Goal: Information Seeking & Learning: Understand process/instructions

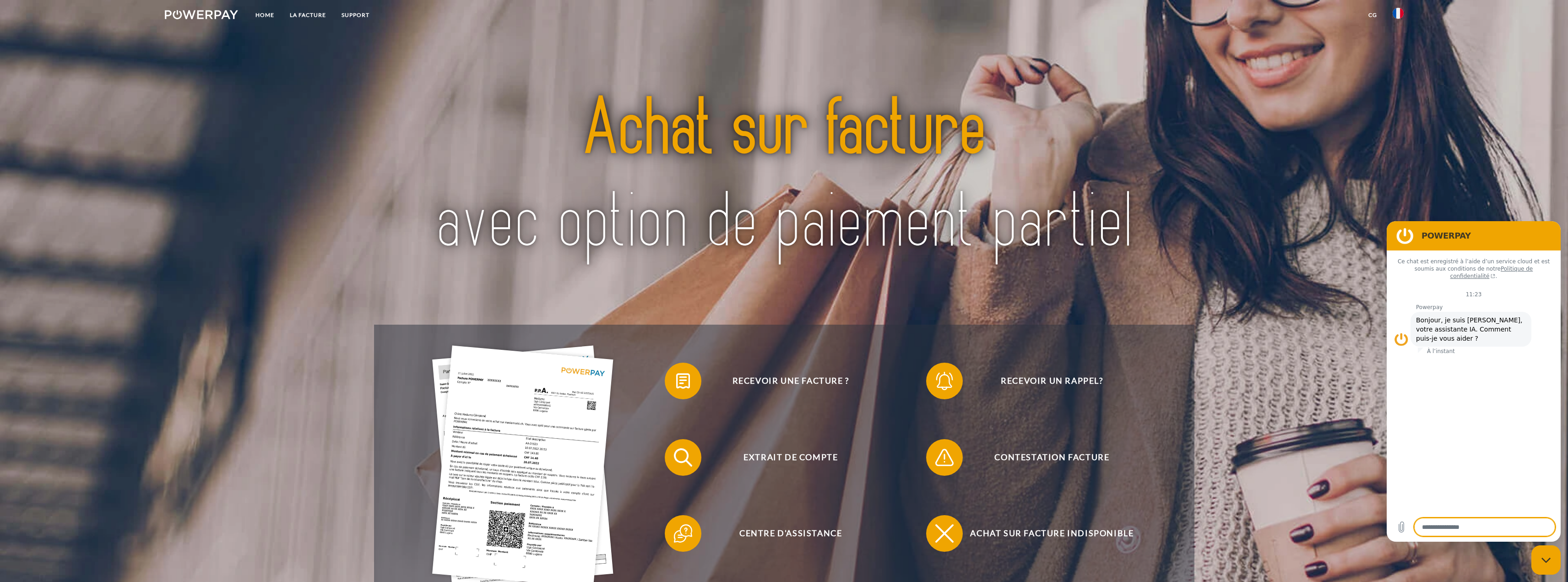
click at [1543, 565] on div "Fermer la fenêtre de messagerie" at bounding box center [1545, 560] width 27 height 27
type textarea "*"
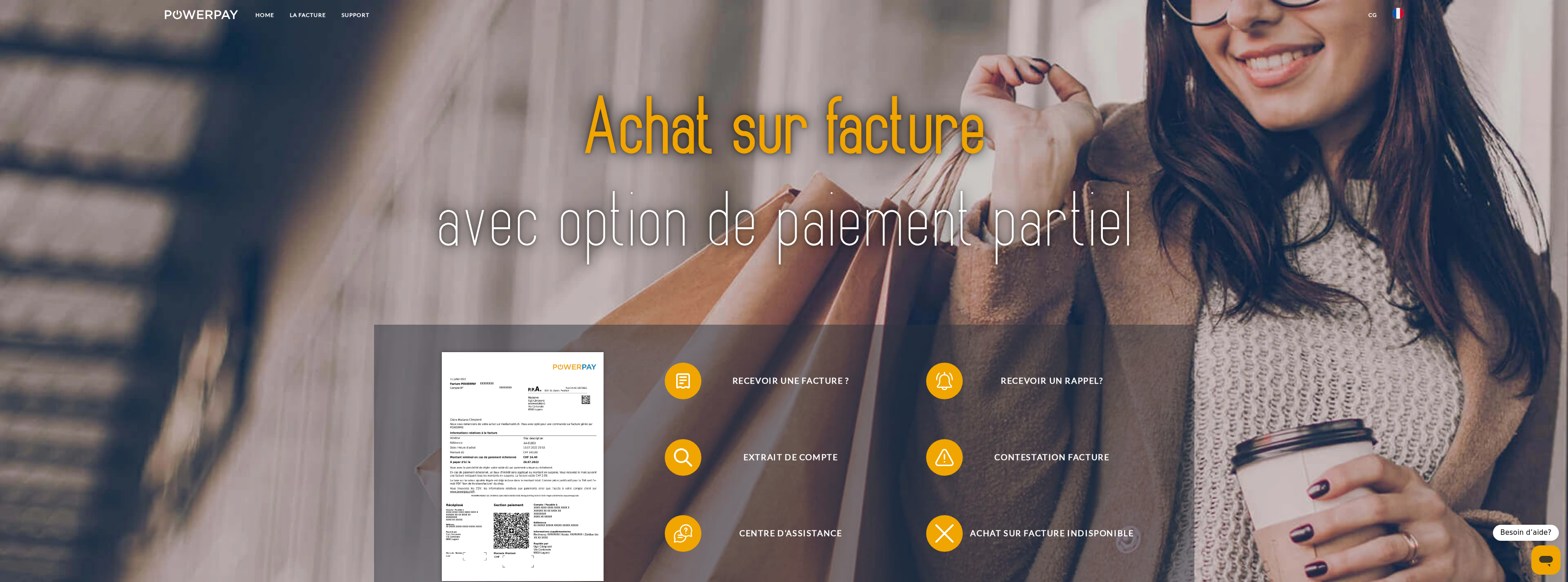
click at [206, 17] on img at bounding box center [201, 14] width 73 height 9
click at [259, 12] on link "Home" at bounding box center [265, 15] width 35 height 16
click at [261, 14] on link "Home" at bounding box center [265, 15] width 35 height 16
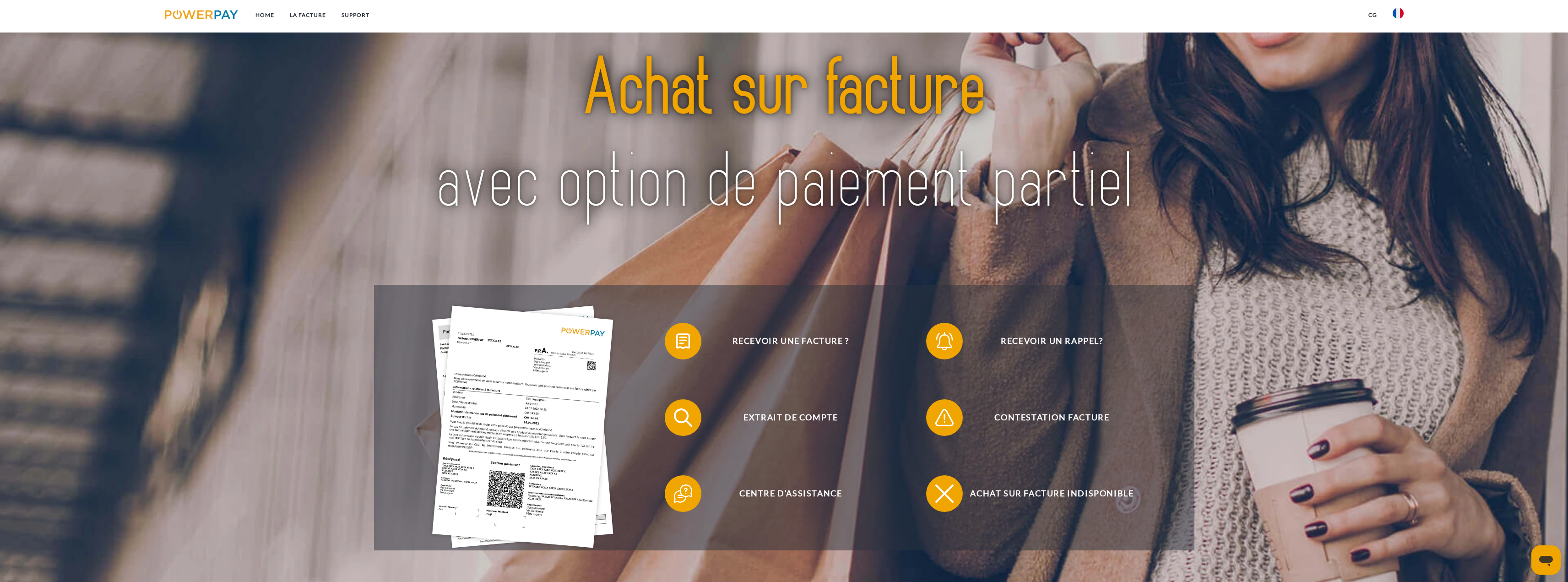
scroll to position [138, 0]
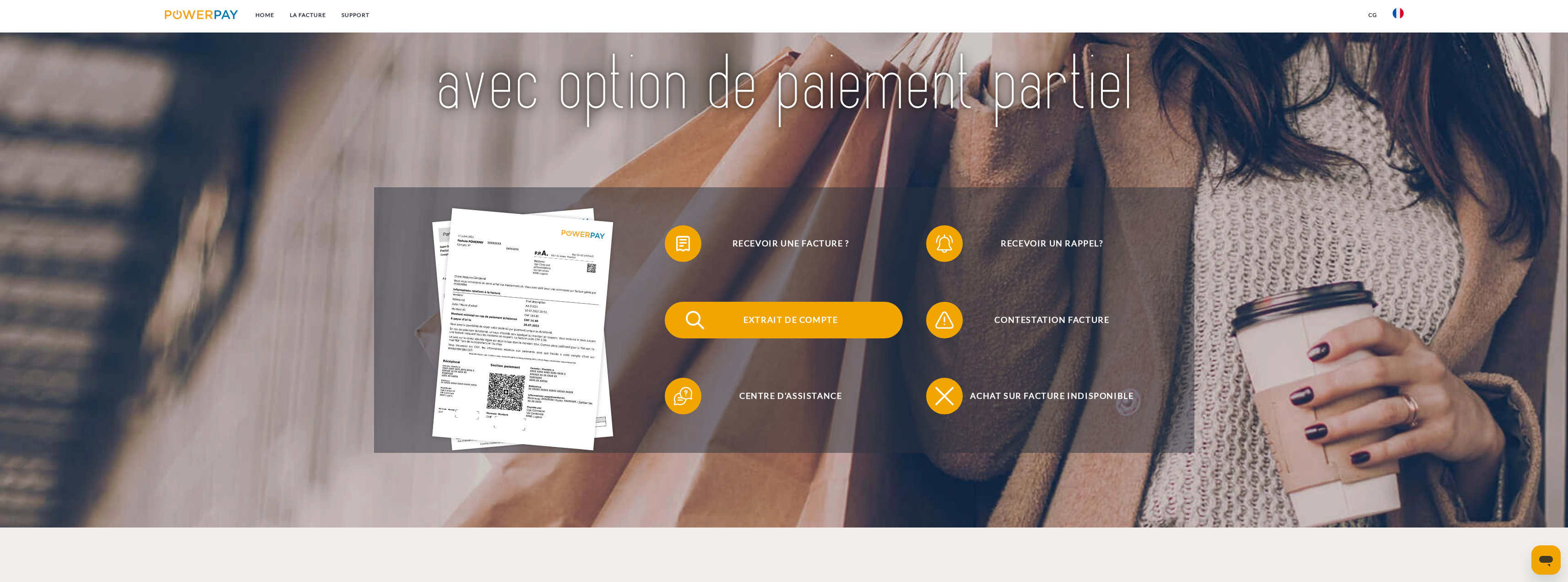
click at [770, 319] on span "Extrait de compte" at bounding box center [790, 320] width 224 height 36
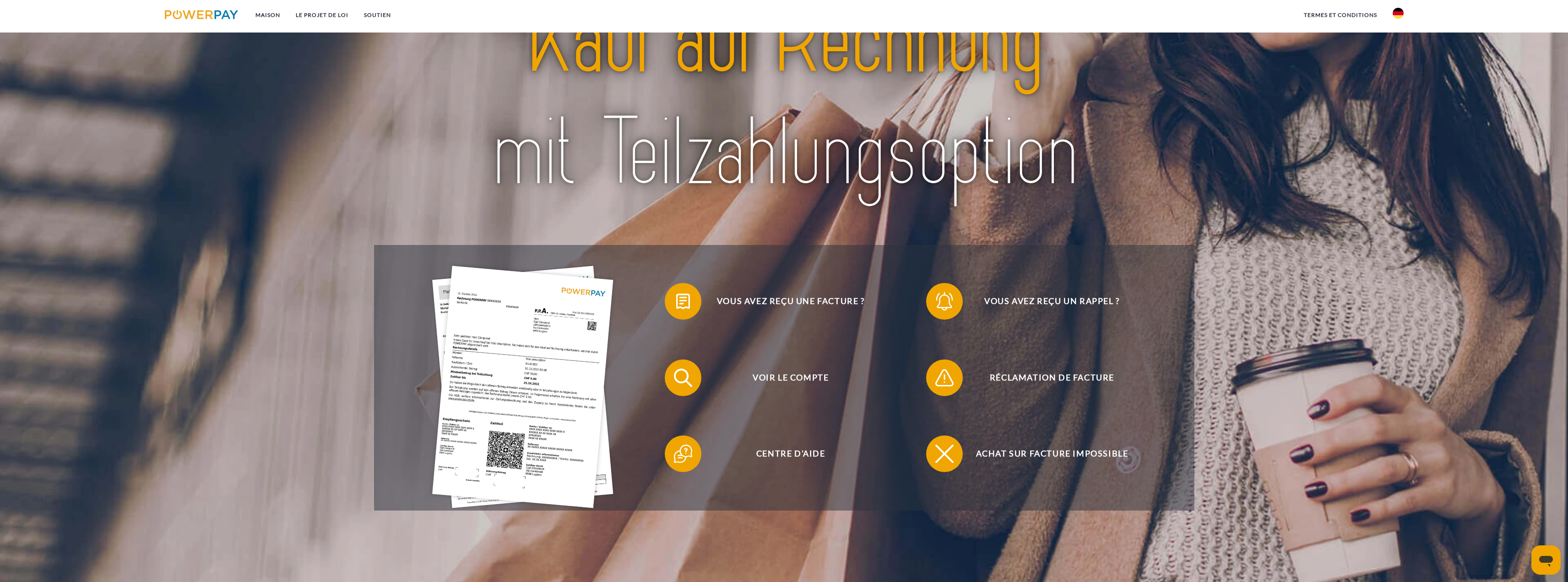
scroll to position [183, 0]
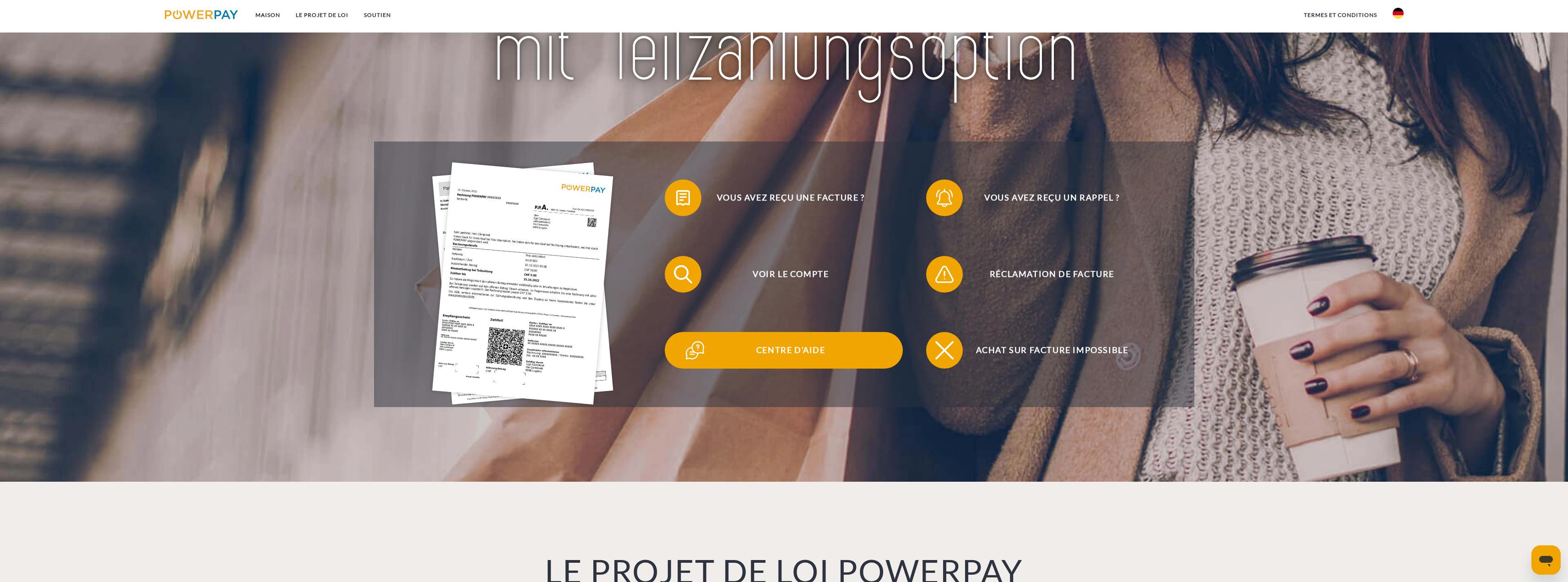
click at [775, 358] on span "Centre d'aide" at bounding box center [790, 350] width 224 height 36
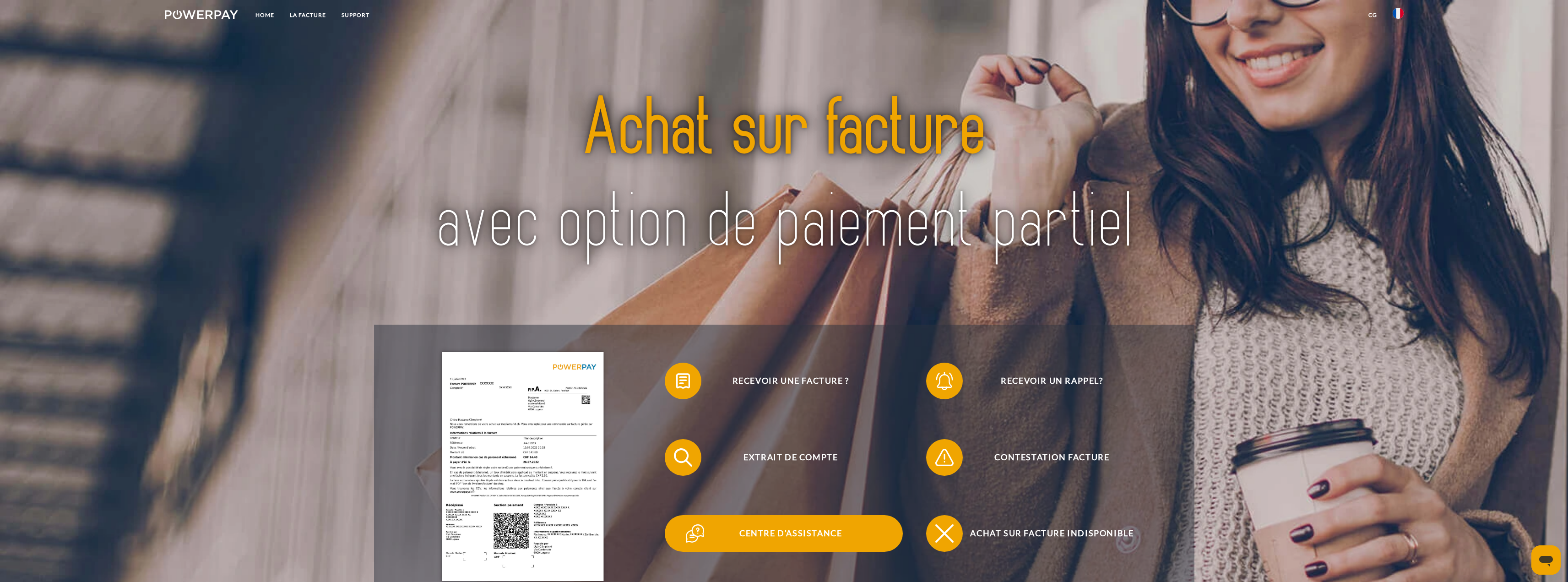
scroll to position [229, 0]
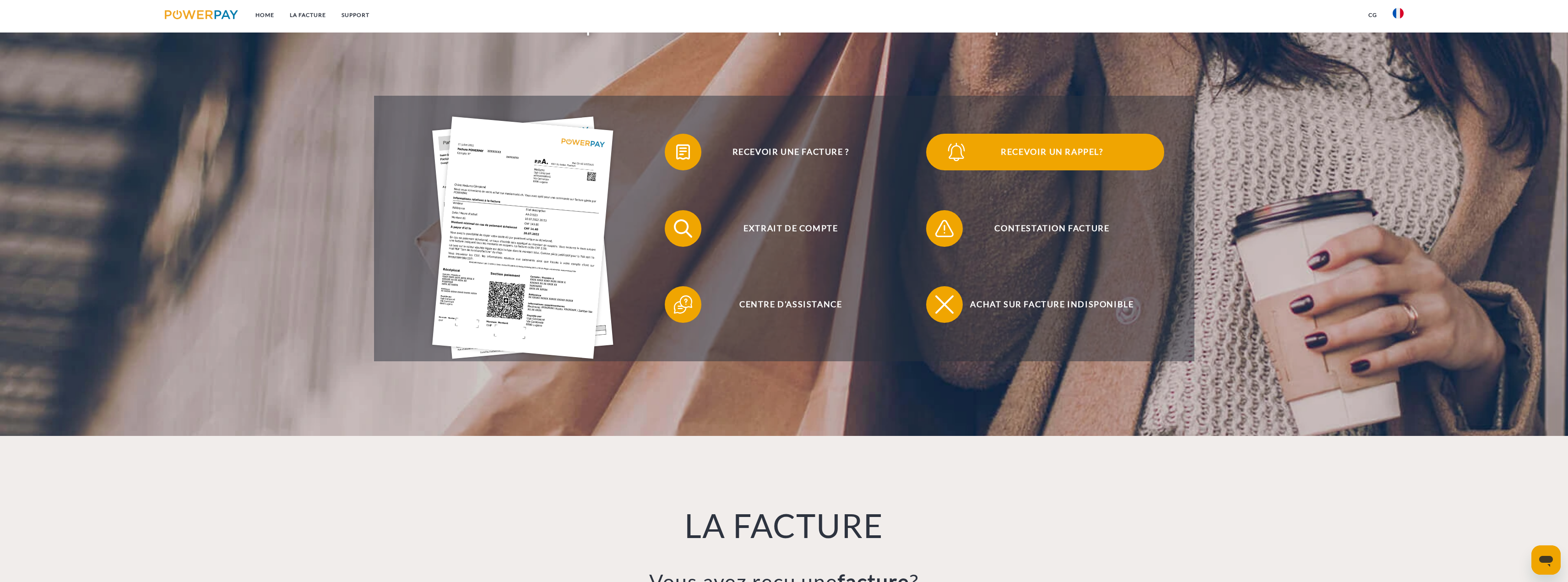
click at [1031, 148] on span "Recevoir un rappel?" at bounding box center [1052, 152] width 224 height 36
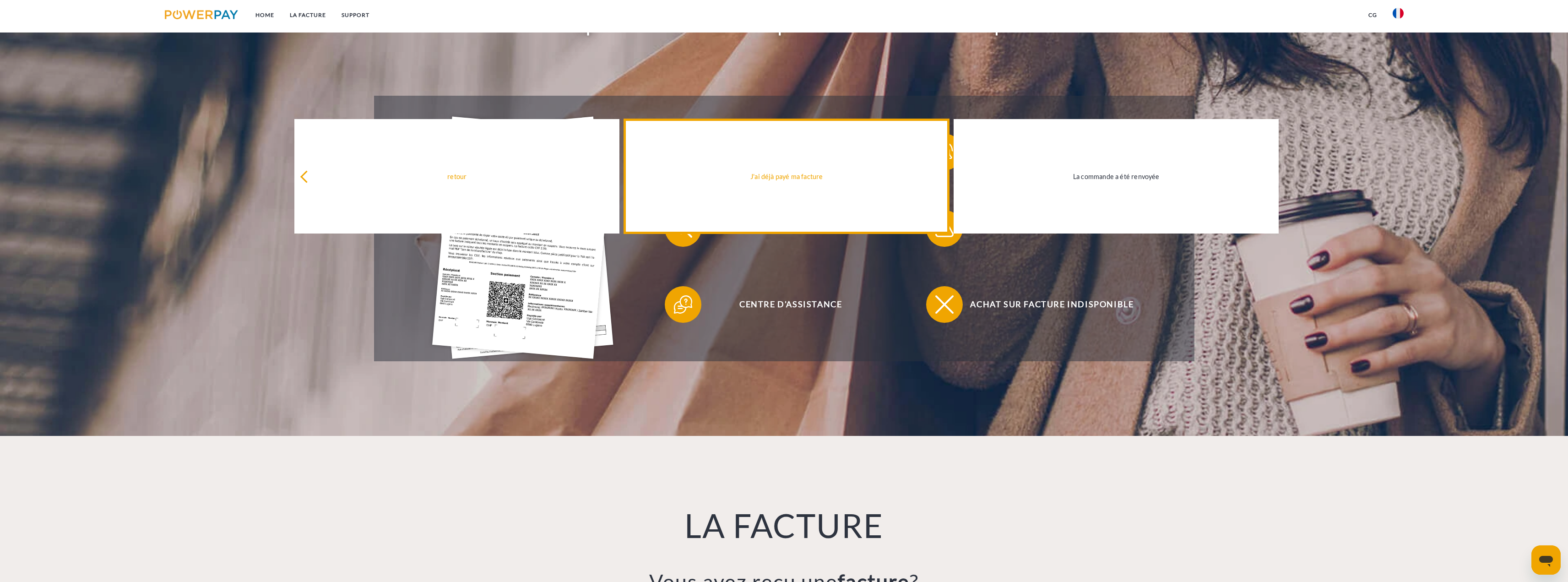
click at [793, 188] on link "J'ai déjà payé ma facture" at bounding box center [786, 176] width 325 height 115
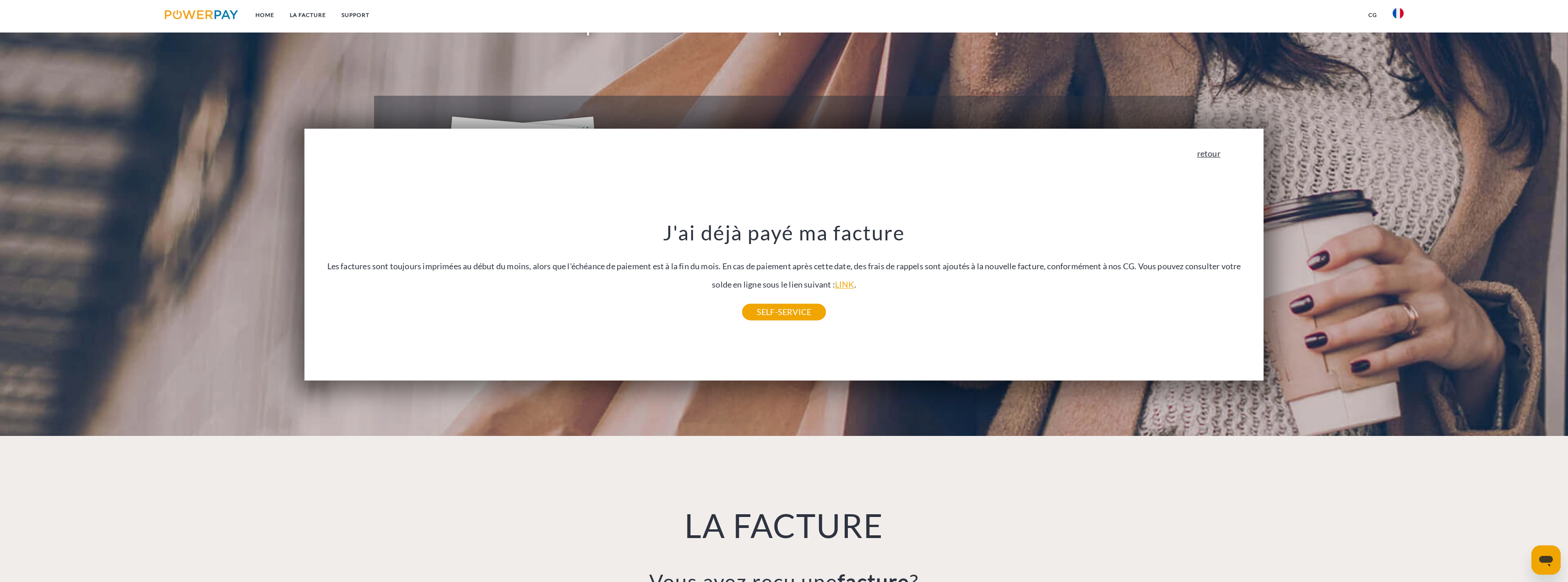
click at [1220, 157] on link "retour" at bounding box center [1209, 153] width 23 height 8
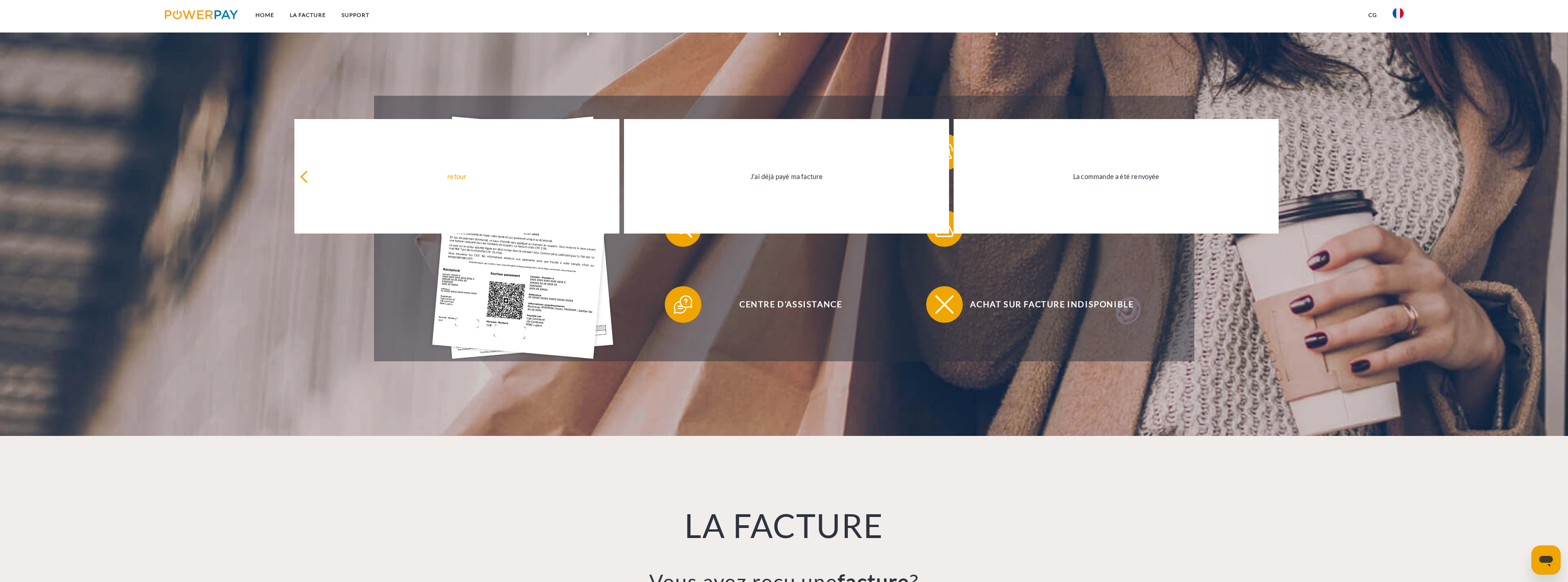
click at [818, 333] on div "Centre d'assistance" at bounding box center [784, 304] width 261 height 77
click at [817, 370] on header "Home LA FACTURE Support" at bounding box center [784, 103] width 1568 height 665
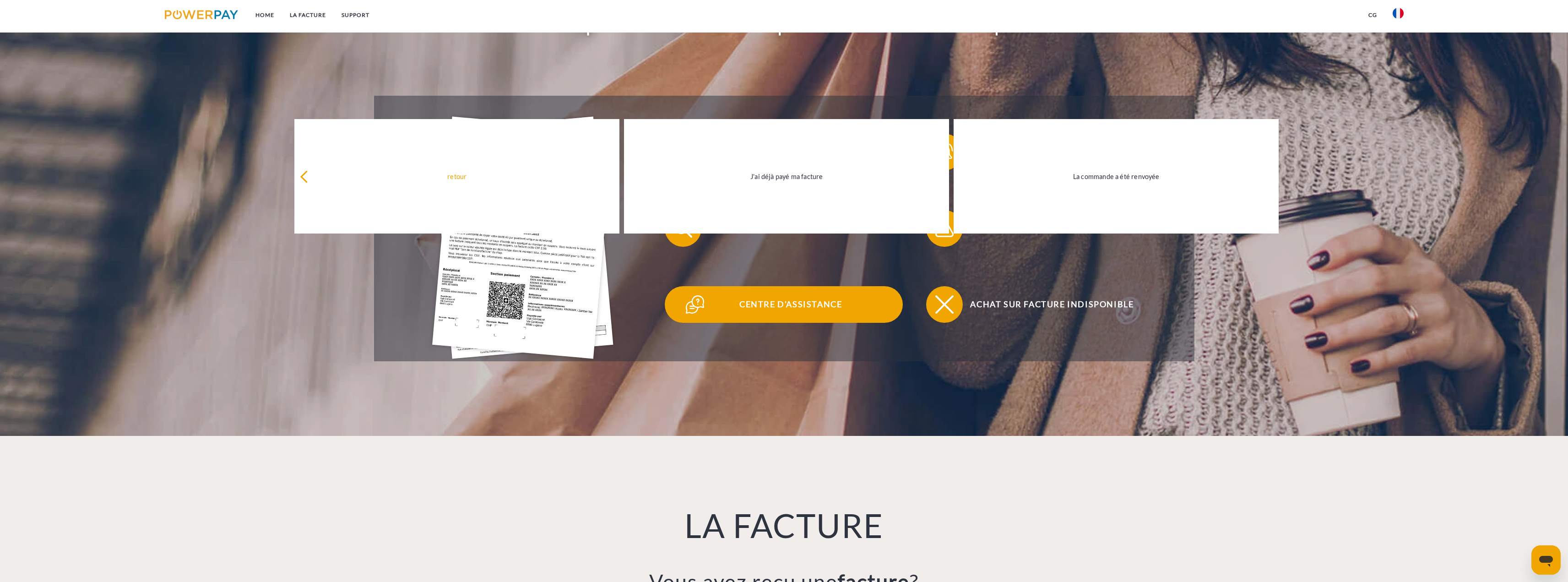
click at [809, 303] on span "Centre d'assistance" at bounding box center [790, 304] width 224 height 36
